Goal: Task Accomplishment & Management: Manage account settings

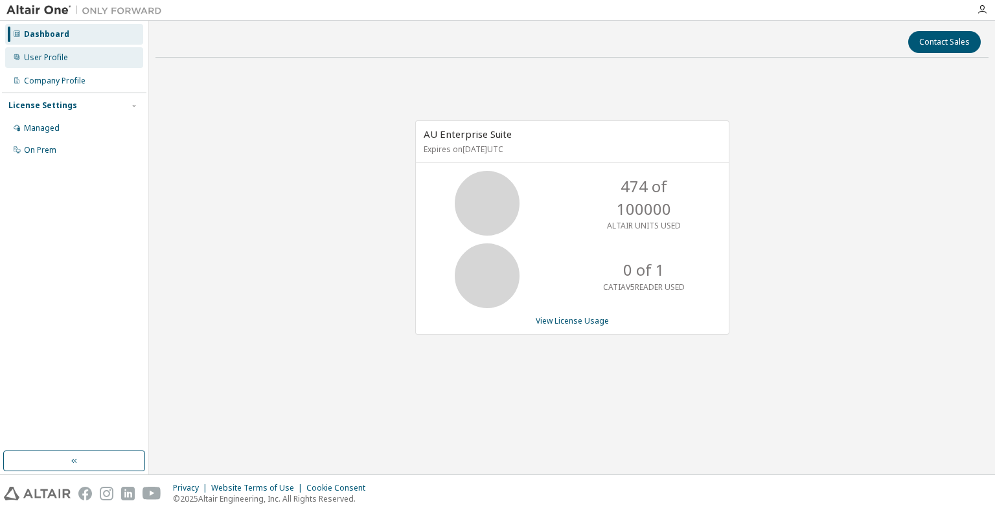
click at [87, 56] on div "User Profile" at bounding box center [74, 57] width 138 height 21
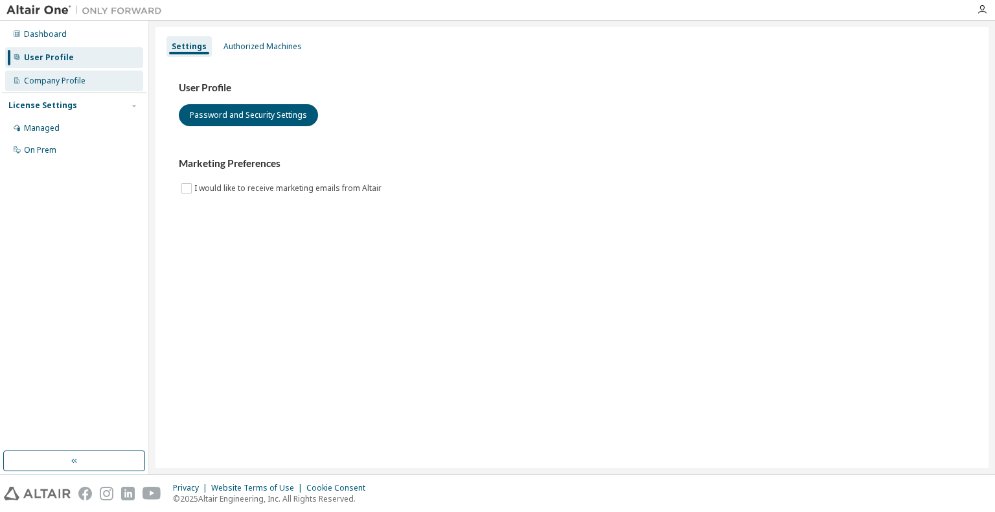
click at [95, 80] on div "Company Profile" at bounding box center [74, 81] width 138 height 21
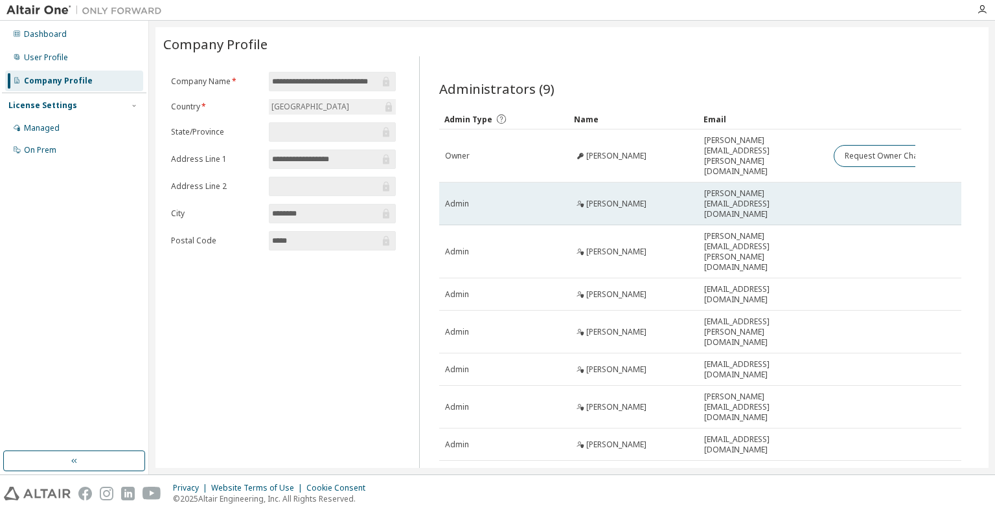
scroll to position [11, 0]
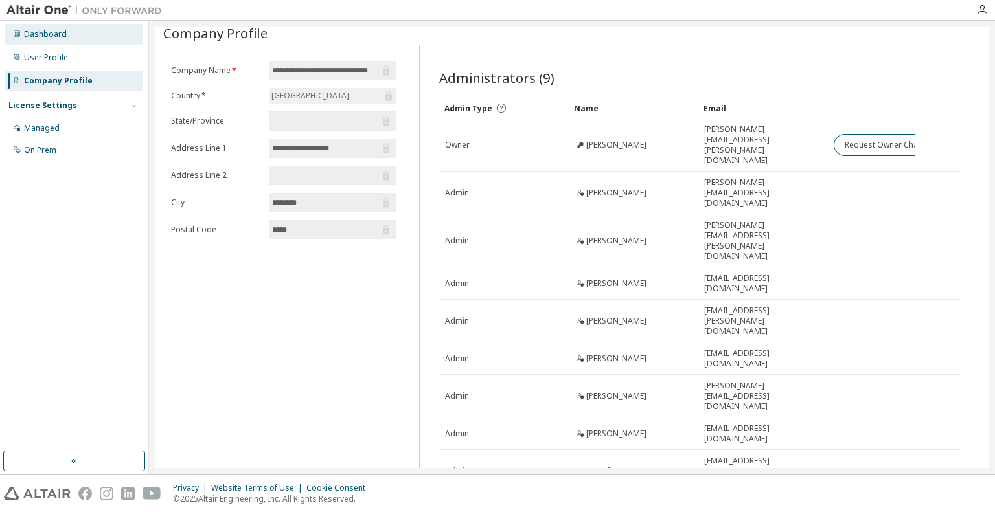
click at [89, 32] on div "Dashboard" at bounding box center [74, 34] width 138 height 21
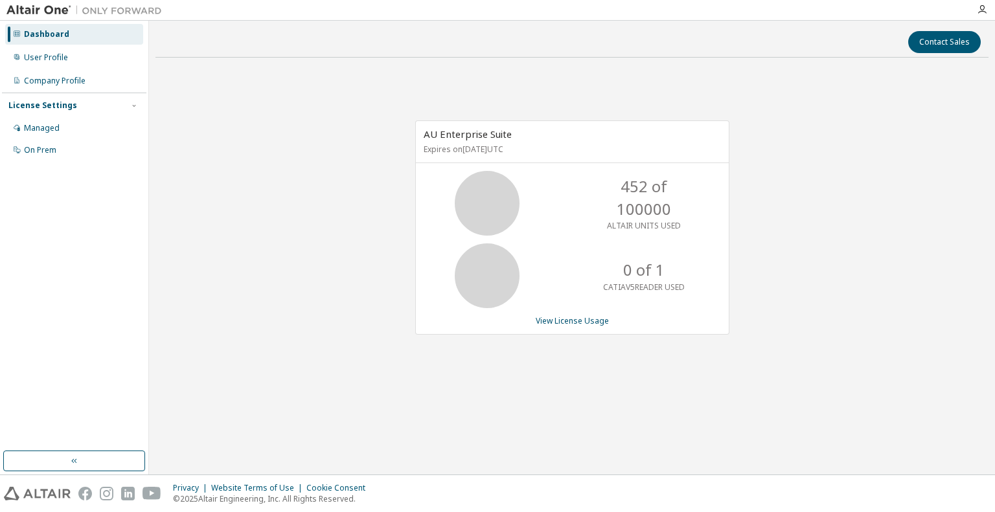
click at [979, 17] on div at bounding box center [982, 9] width 26 height 19
click at [981, 15] on icon "button" at bounding box center [982, 10] width 10 height 10
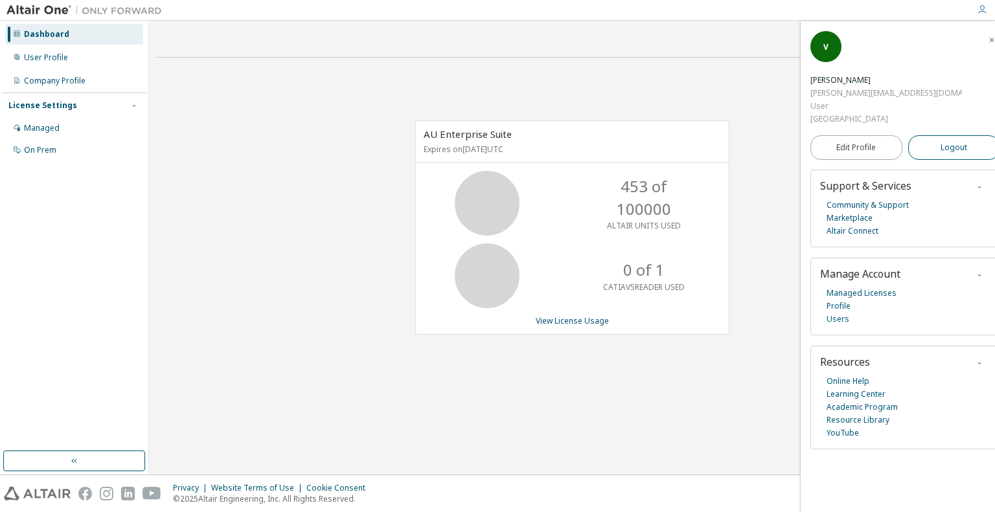
click at [952, 141] on span "Logout" at bounding box center [954, 147] width 27 height 13
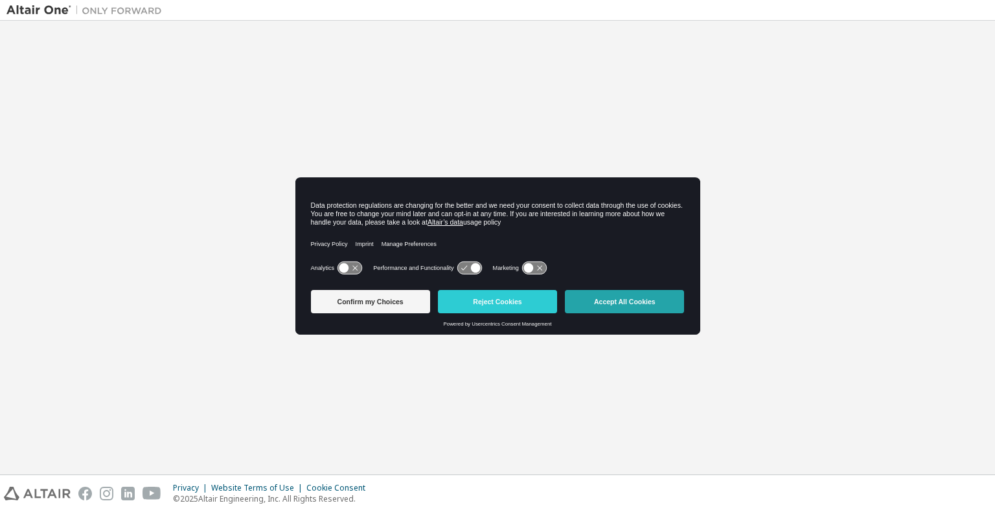
click at [584, 296] on button "Accept All Cookies" at bounding box center [624, 301] width 119 height 23
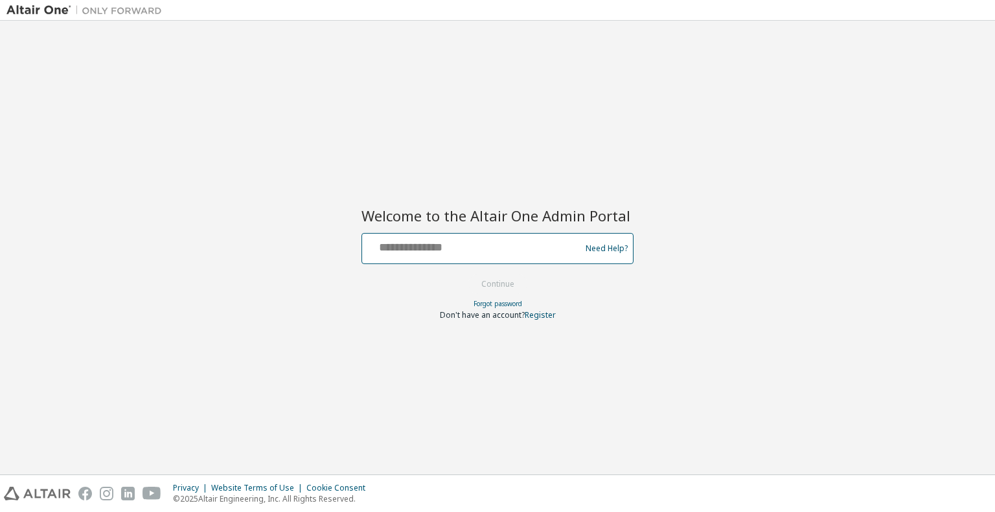
click at [477, 254] on input "text" at bounding box center [473, 245] width 212 height 19
type input "**********"
click at [468, 275] on button "Continue" at bounding box center [498, 284] width 60 height 19
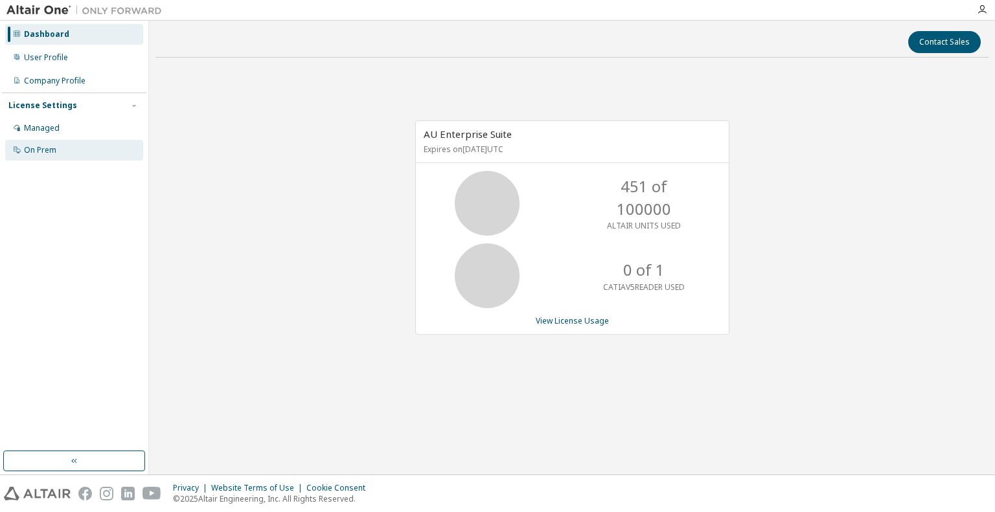
click at [72, 144] on div "On Prem" at bounding box center [74, 150] width 138 height 21
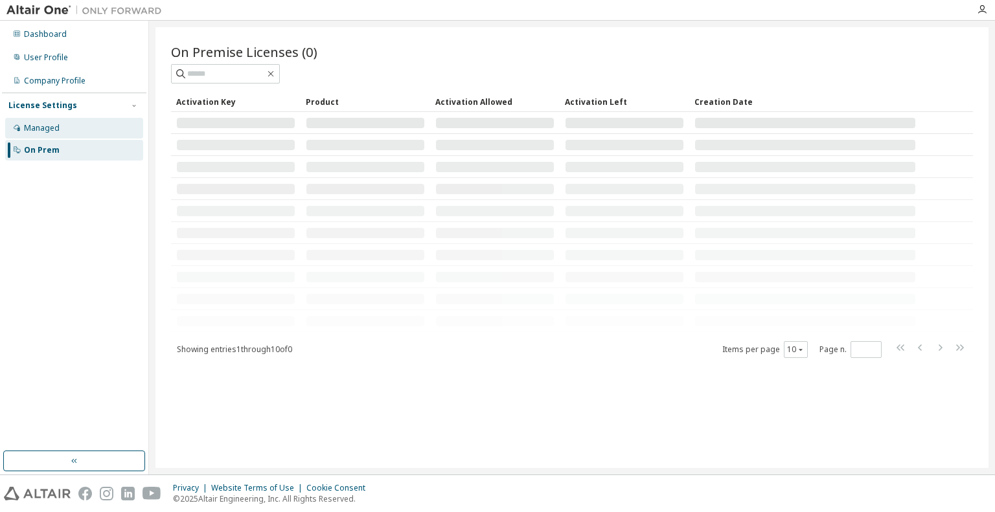
click at [83, 132] on div "Managed" at bounding box center [74, 128] width 138 height 21
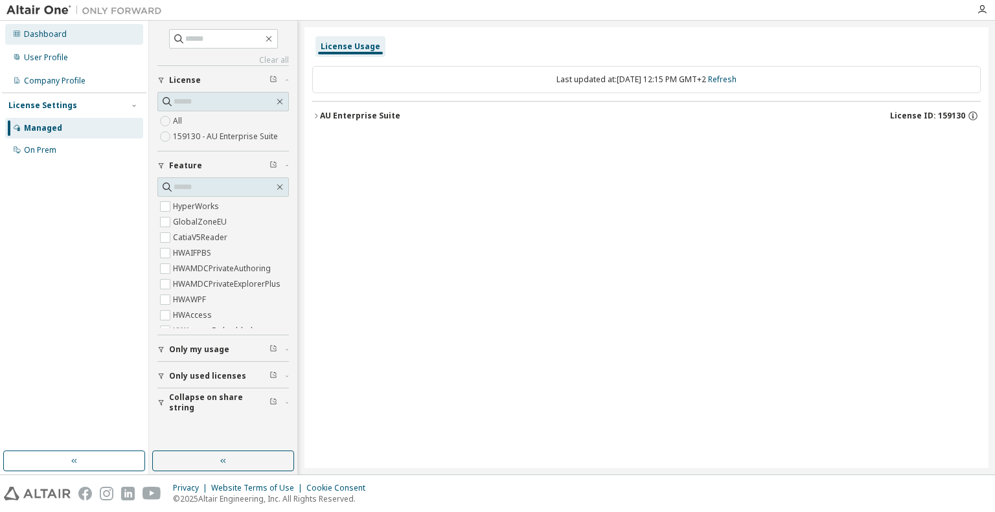
click at [78, 41] on div "Dashboard" at bounding box center [74, 34] width 138 height 21
